Goal: Task Accomplishment & Management: Use online tool/utility

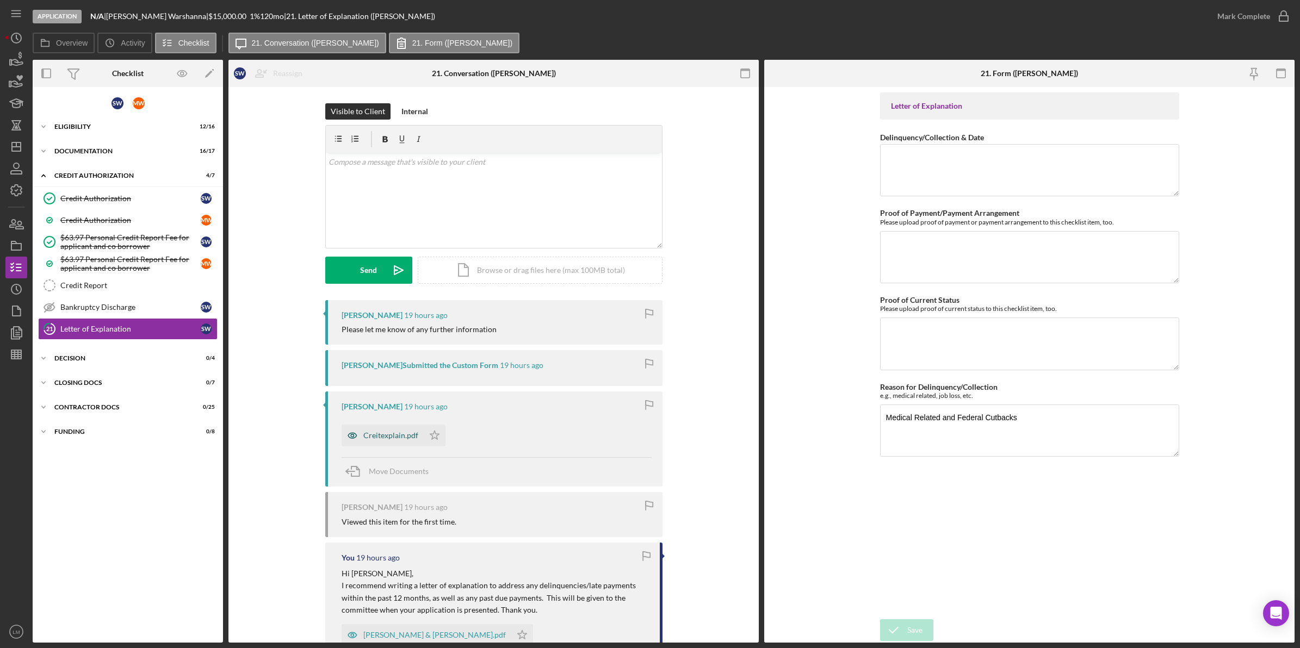
click at [361, 438] on icon "button" at bounding box center [352, 436] width 22 height 22
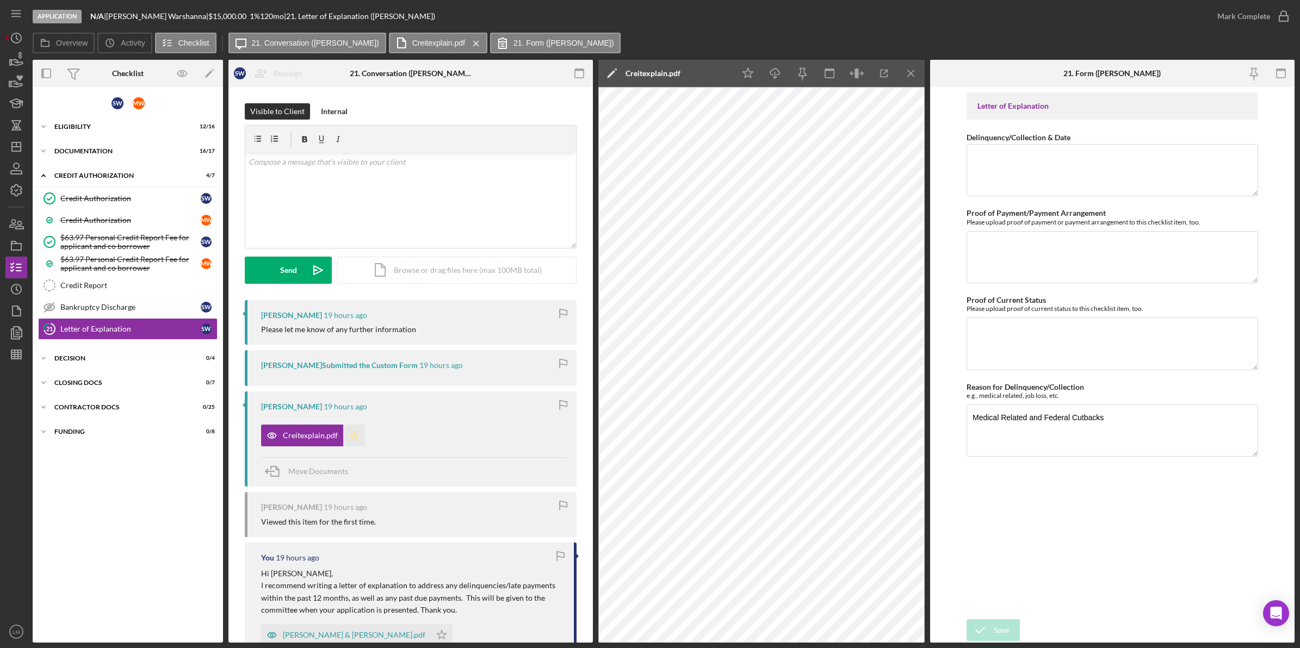
click at [359, 439] on icon "Icon/Star" at bounding box center [354, 436] width 22 height 22
click at [387, 624] on div "[PERSON_NAME] & [PERSON_NAME].pdf" at bounding box center [346, 635] width 170 height 22
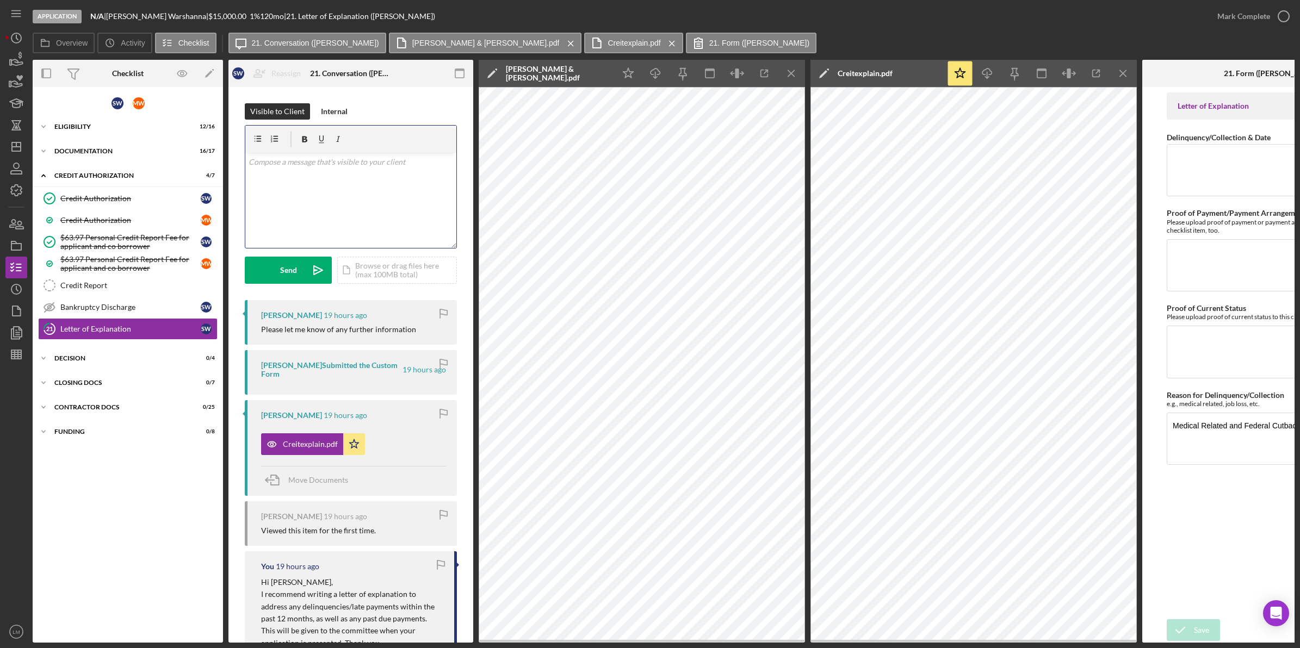
click at [372, 195] on div "v Color teal Color pink Remove color Add row above Add row below Add column bef…" at bounding box center [350, 200] width 211 height 95
click at [336, 208] on div "v Color teal Color pink Remove color Add row above Add row below Add column bef…" at bounding box center [350, 200] width 211 height 95
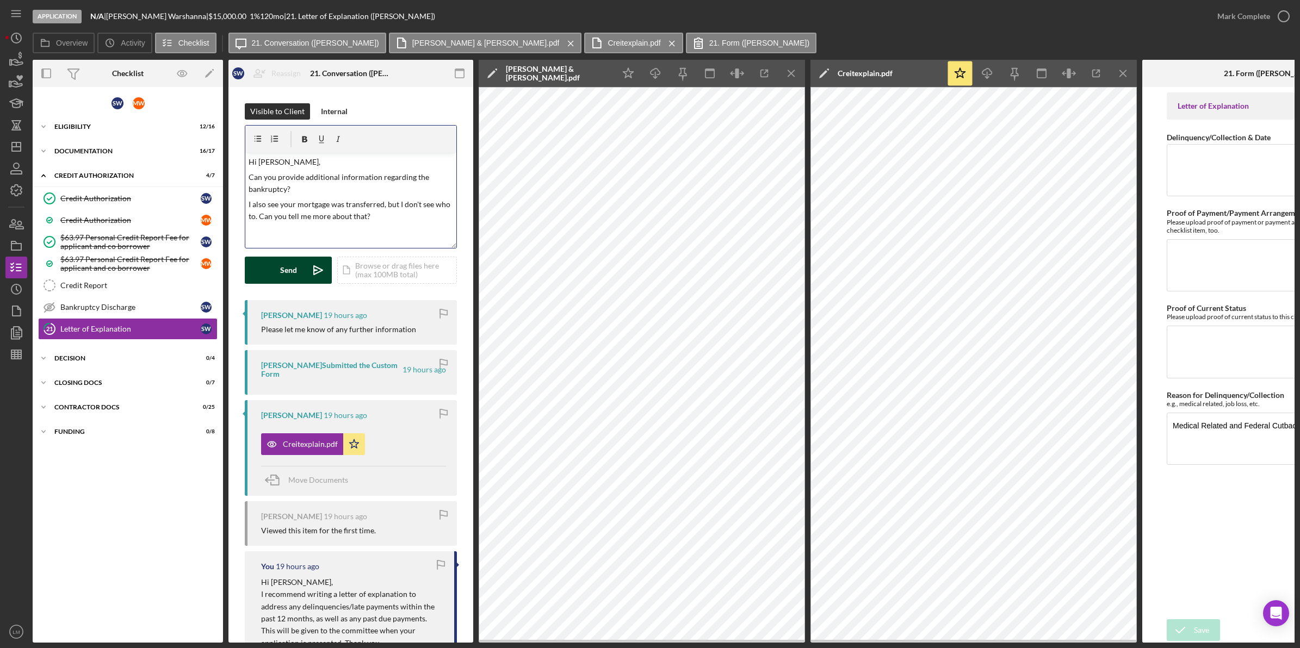
click at [300, 272] on button "Send Icon/icon-invite-send" at bounding box center [288, 270] width 87 height 27
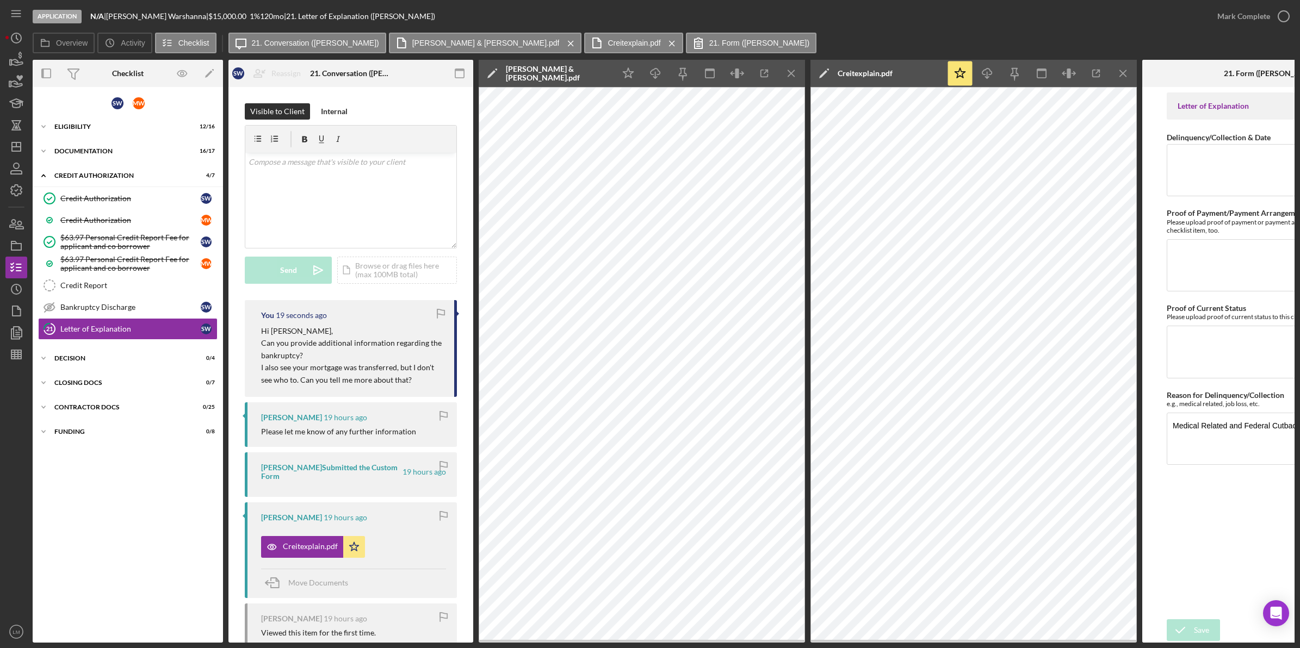
click at [588, 12] on div "Application N/A | [PERSON_NAME] | $15,000.00 1 % 120 mo | 21. Letter of Explana…" at bounding box center [619, 16] width 1173 height 33
click at [9, 151] on icon "Icon/Dashboard" at bounding box center [16, 146] width 27 height 27
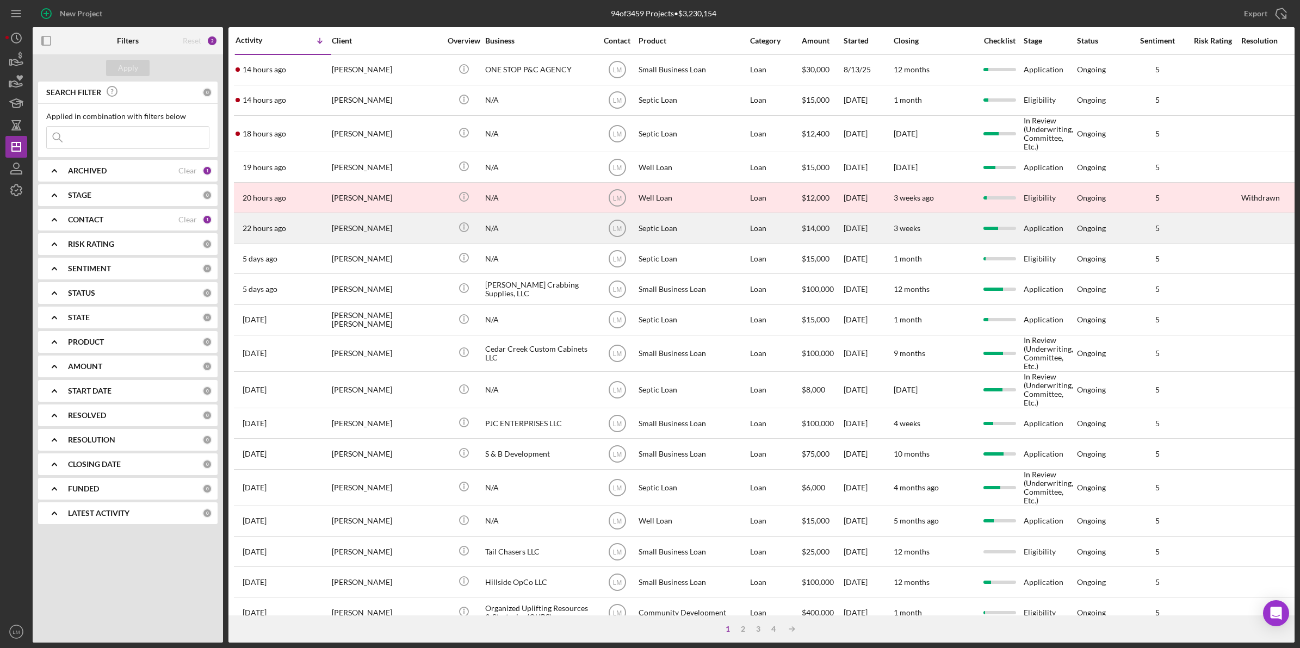
click at [380, 240] on div "[PERSON_NAME]" at bounding box center [386, 228] width 109 height 29
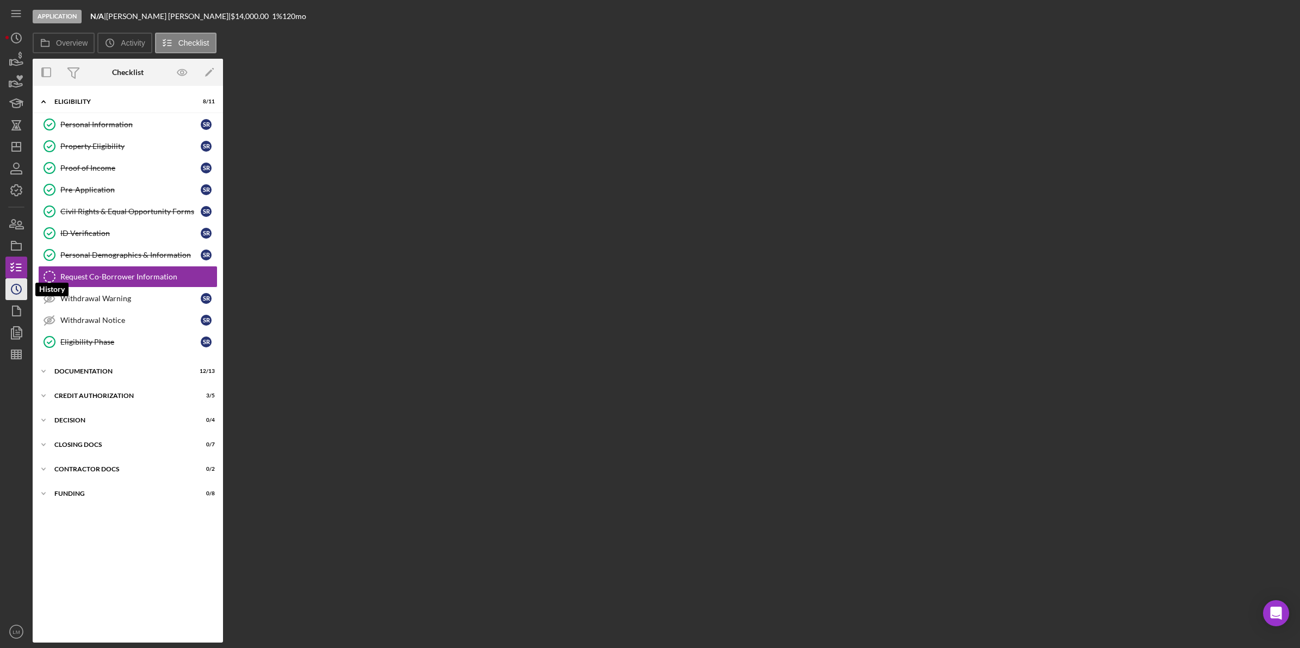
click at [14, 285] on circle "button" at bounding box center [16, 289] width 10 height 10
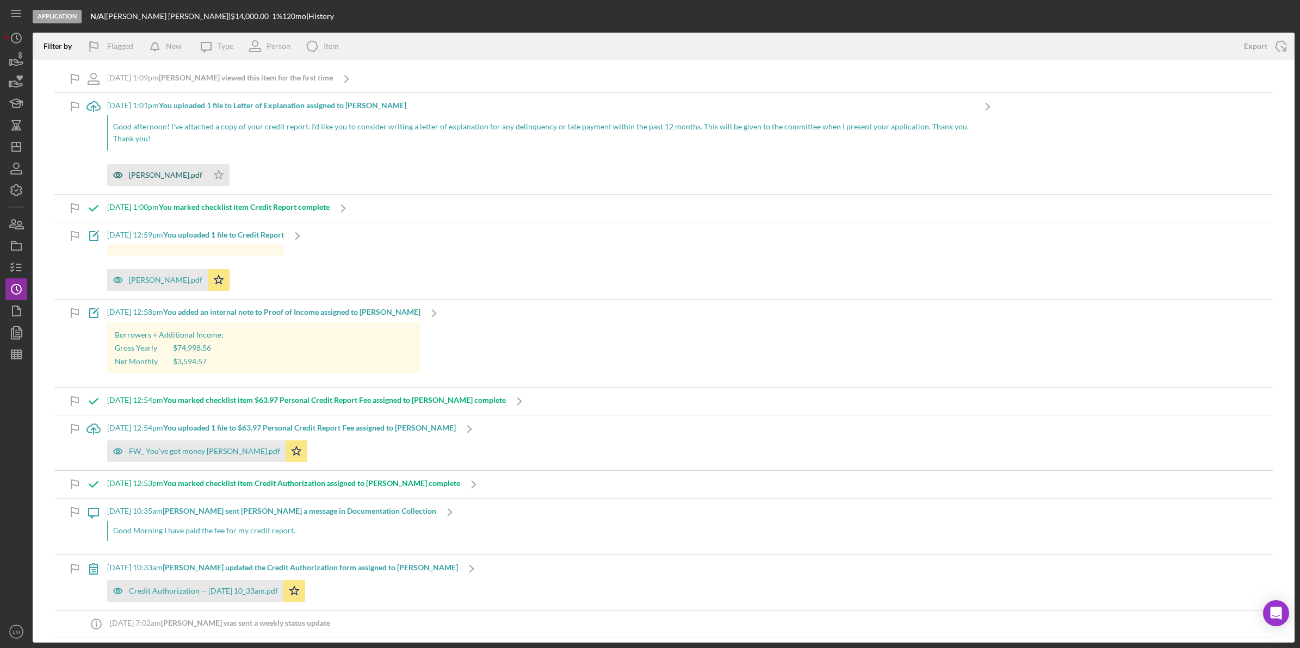
click at [172, 183] on div "[PERSON_NAME].pdf" at bounding box center [157, 175] width 101 height 22
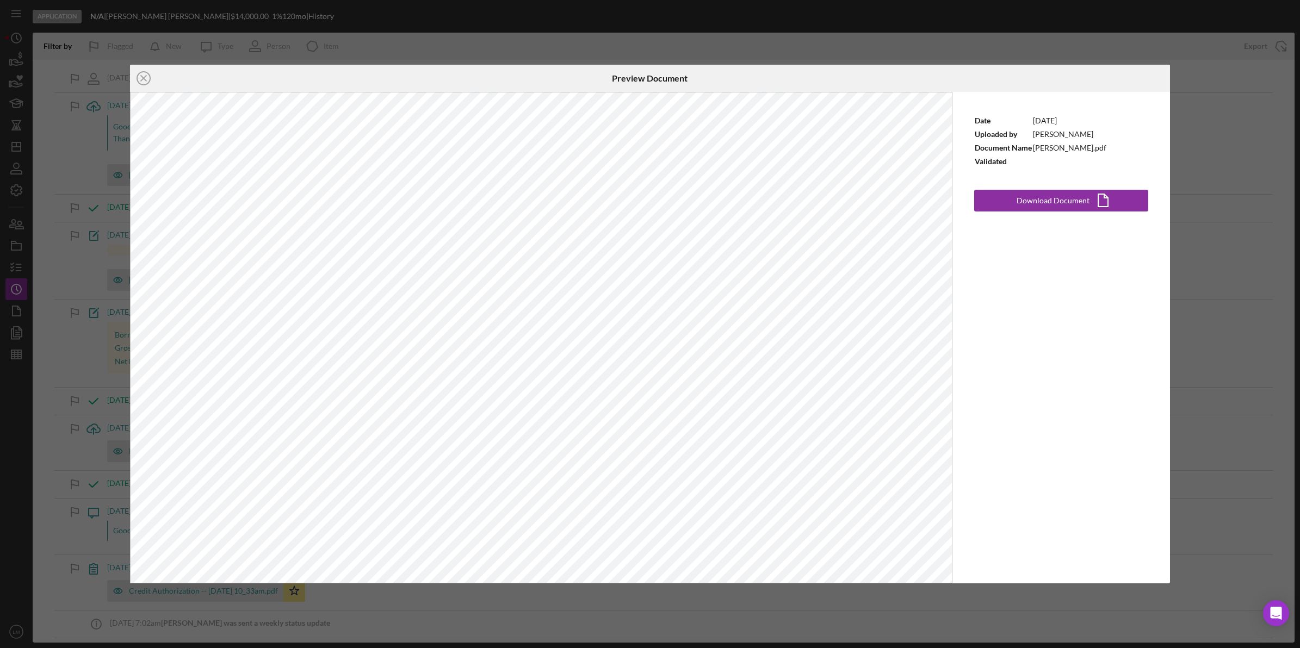
click at [588, 610] on div "Icon/Close Preview Document Date [DATE] Uploaded by [PERSON_NAME] Document Name…" at bounding box center [650, 324] width 1300 height 648
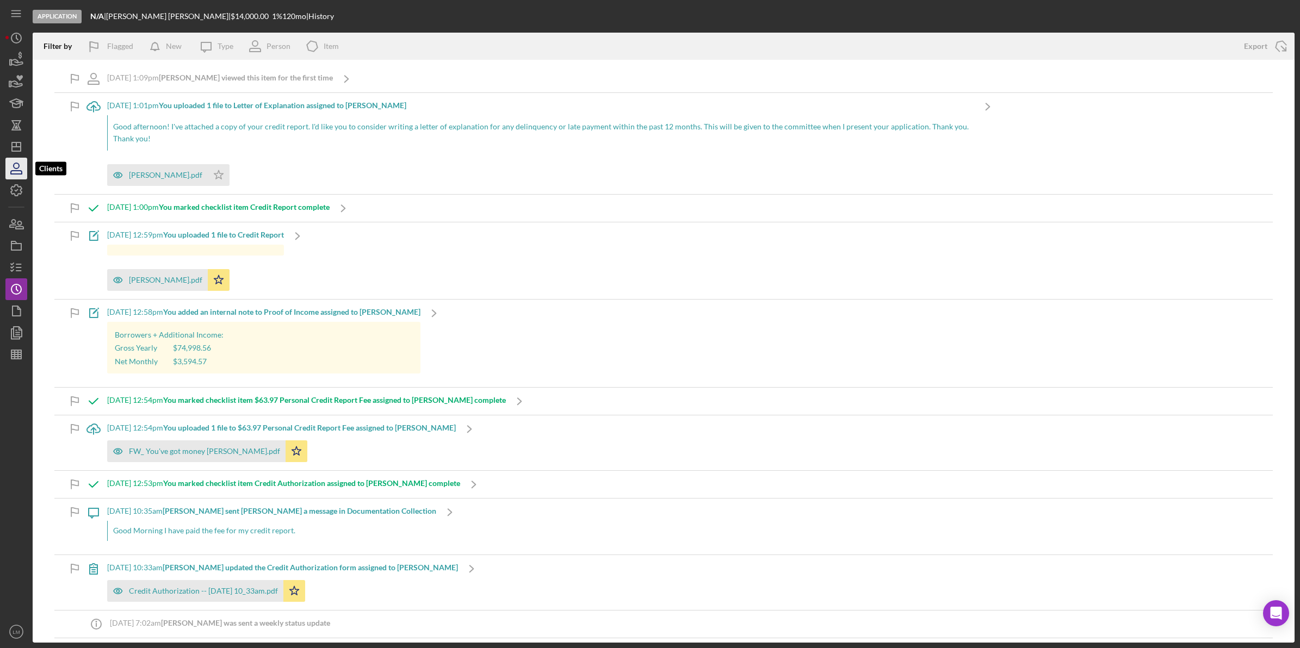
click at [14, 159] on icon "button" at bounding box center [16, 168] width 27 height 27
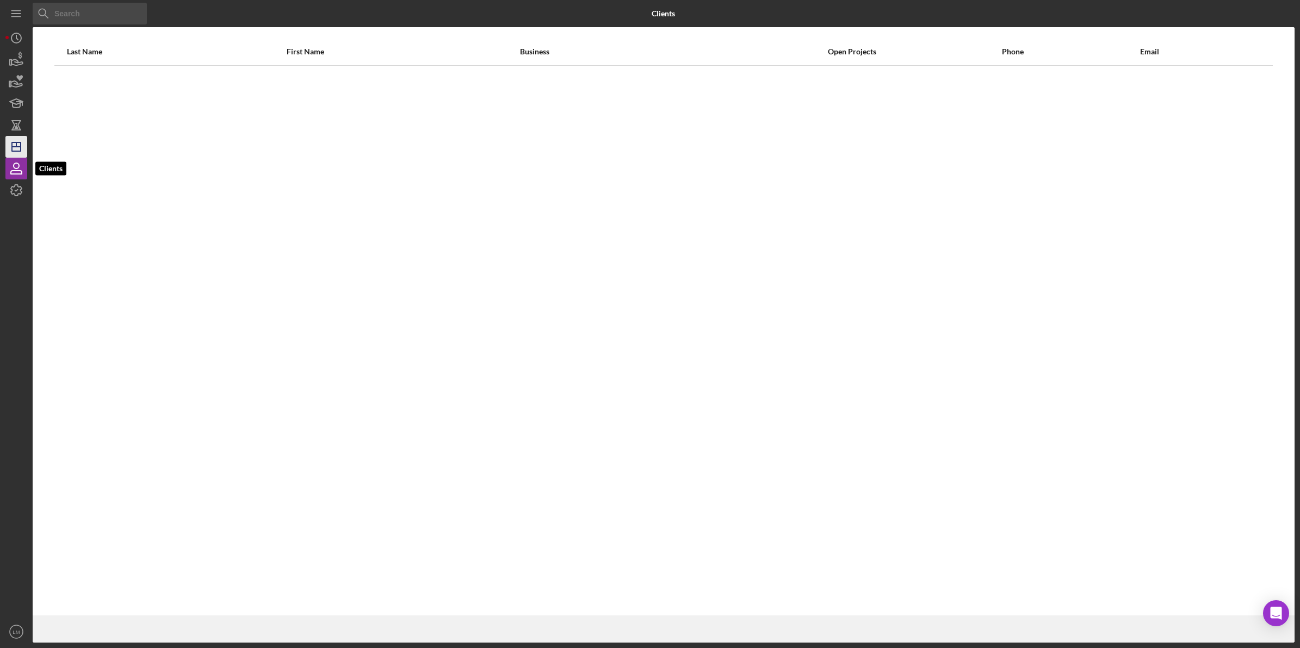
click at [15, 151] on polygon "button" at bounding box center [16, 146] width 9 height 9
